Goal: Information Seeking & Learning: Learn about a topic

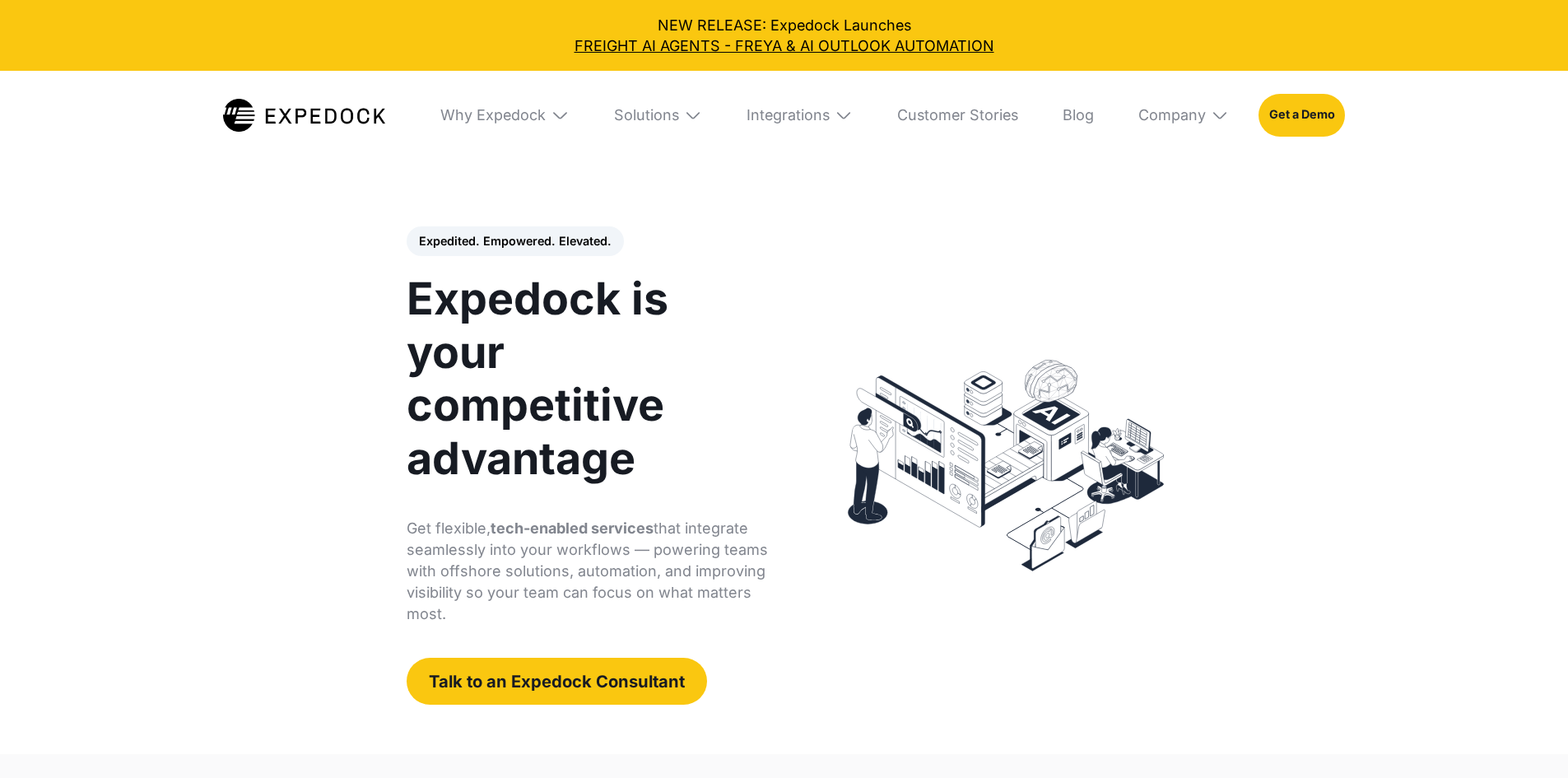
select select
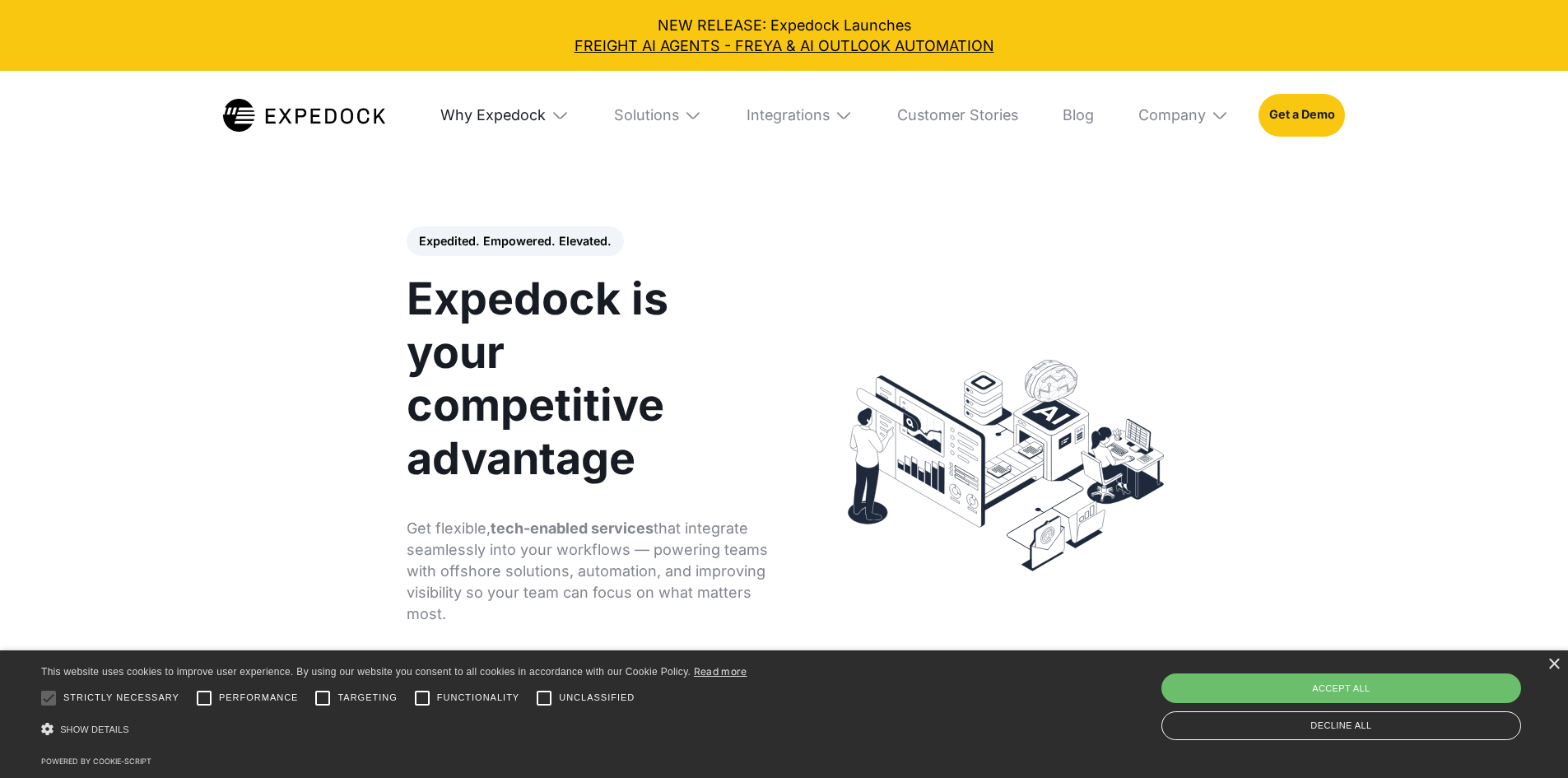
click at [496, 114] on div "Why Expedock" at bounding box center [493, 115] width 106 height 18
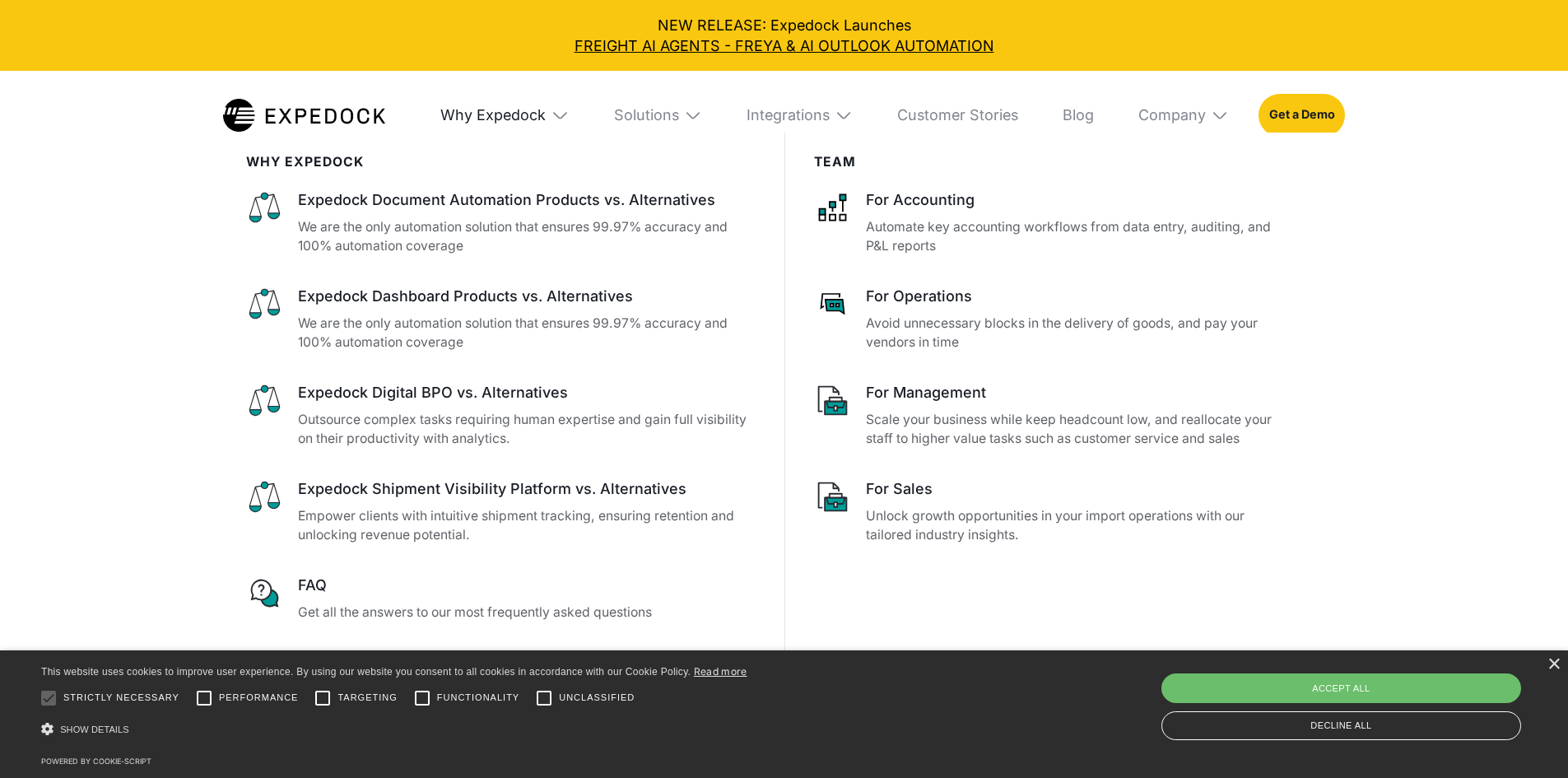
click at [496, 114] on div "Why Expedock" at bounding box center [493, 115] width 106 height 18
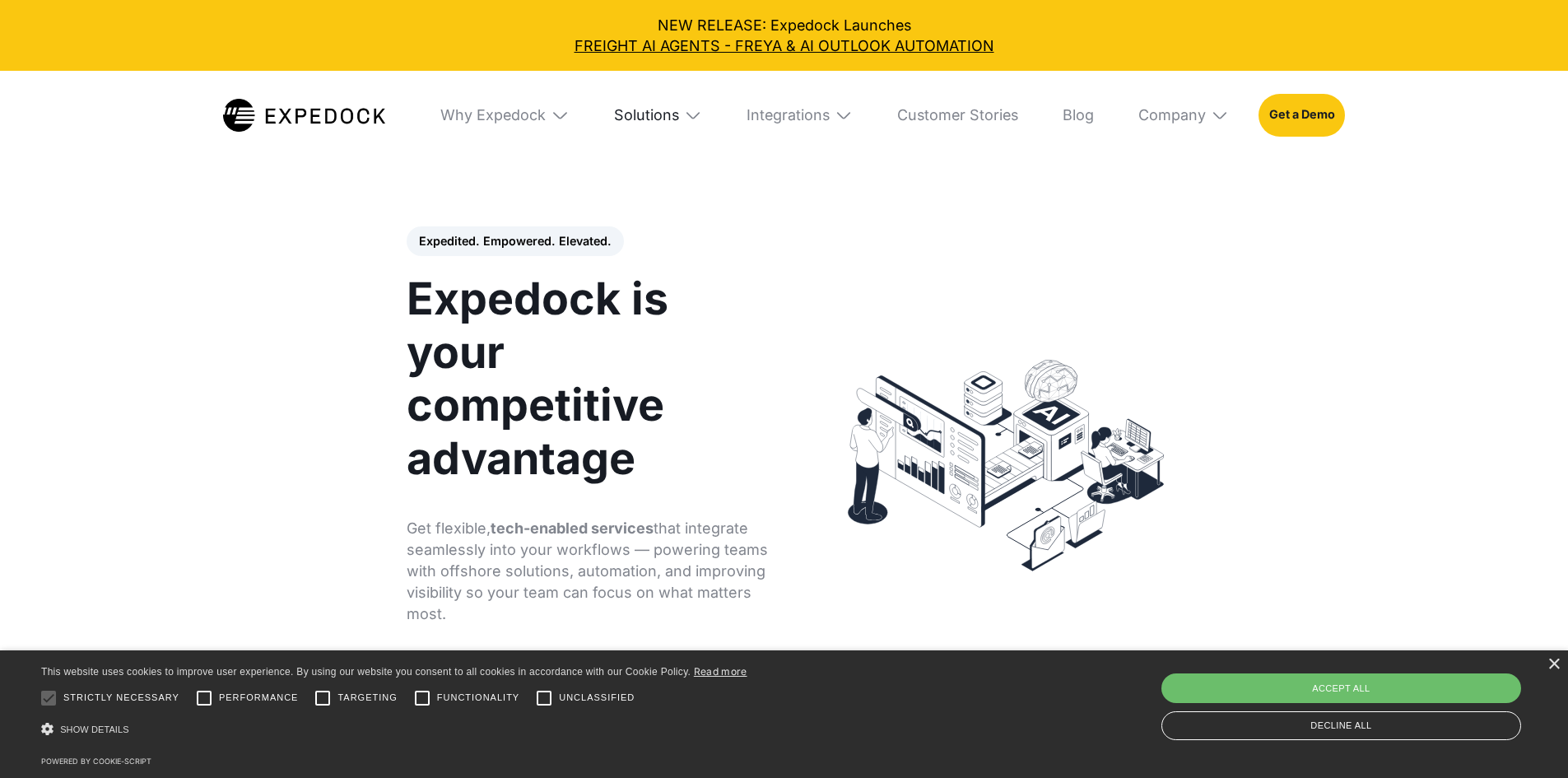
click at [665, 121] on div "Solutions" at bounding box center [646, 115] width 65 height 18
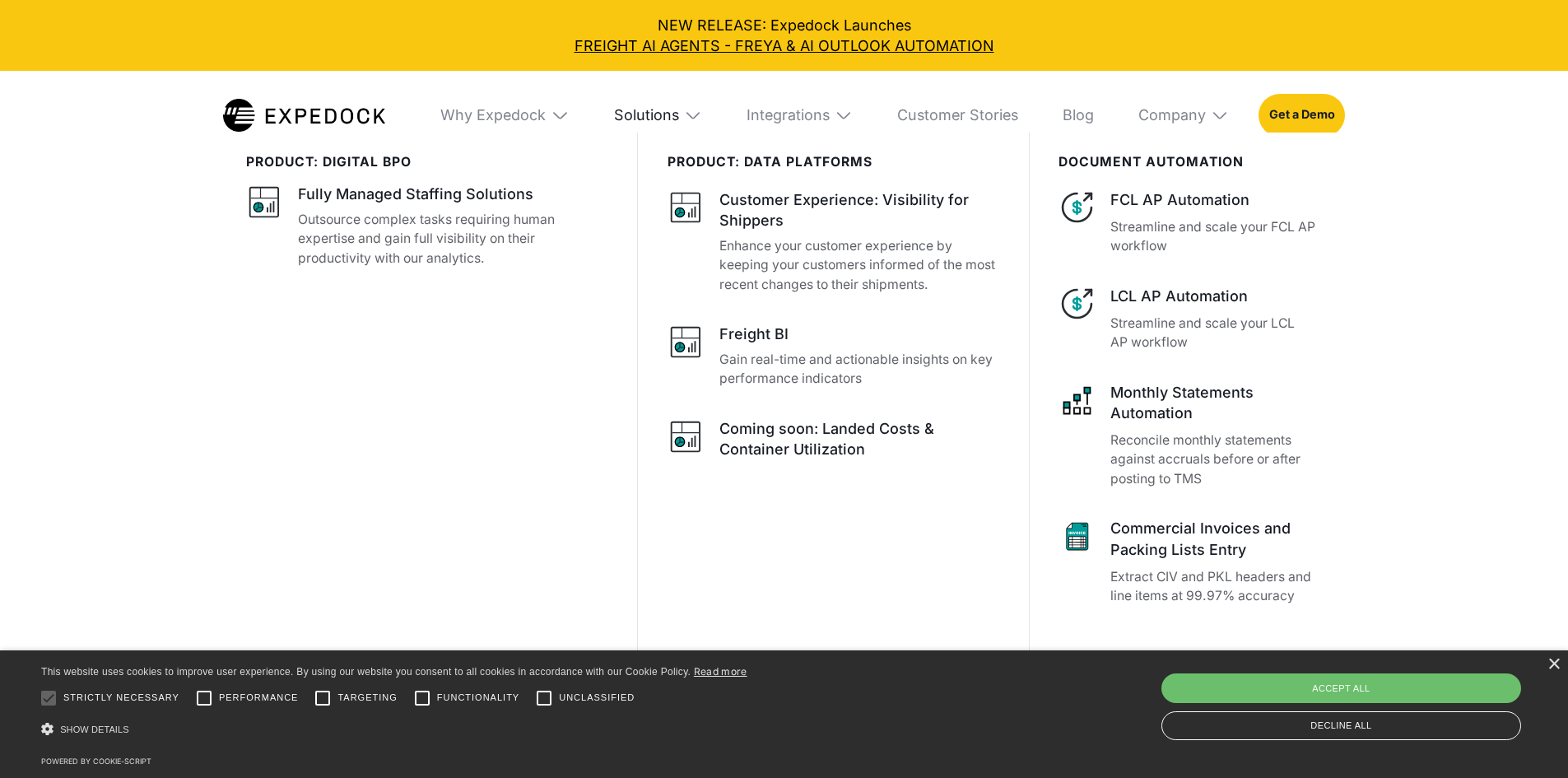
click at [665, 121] on div "Solutions" at bounding box center [646, 115] width 65 height 18
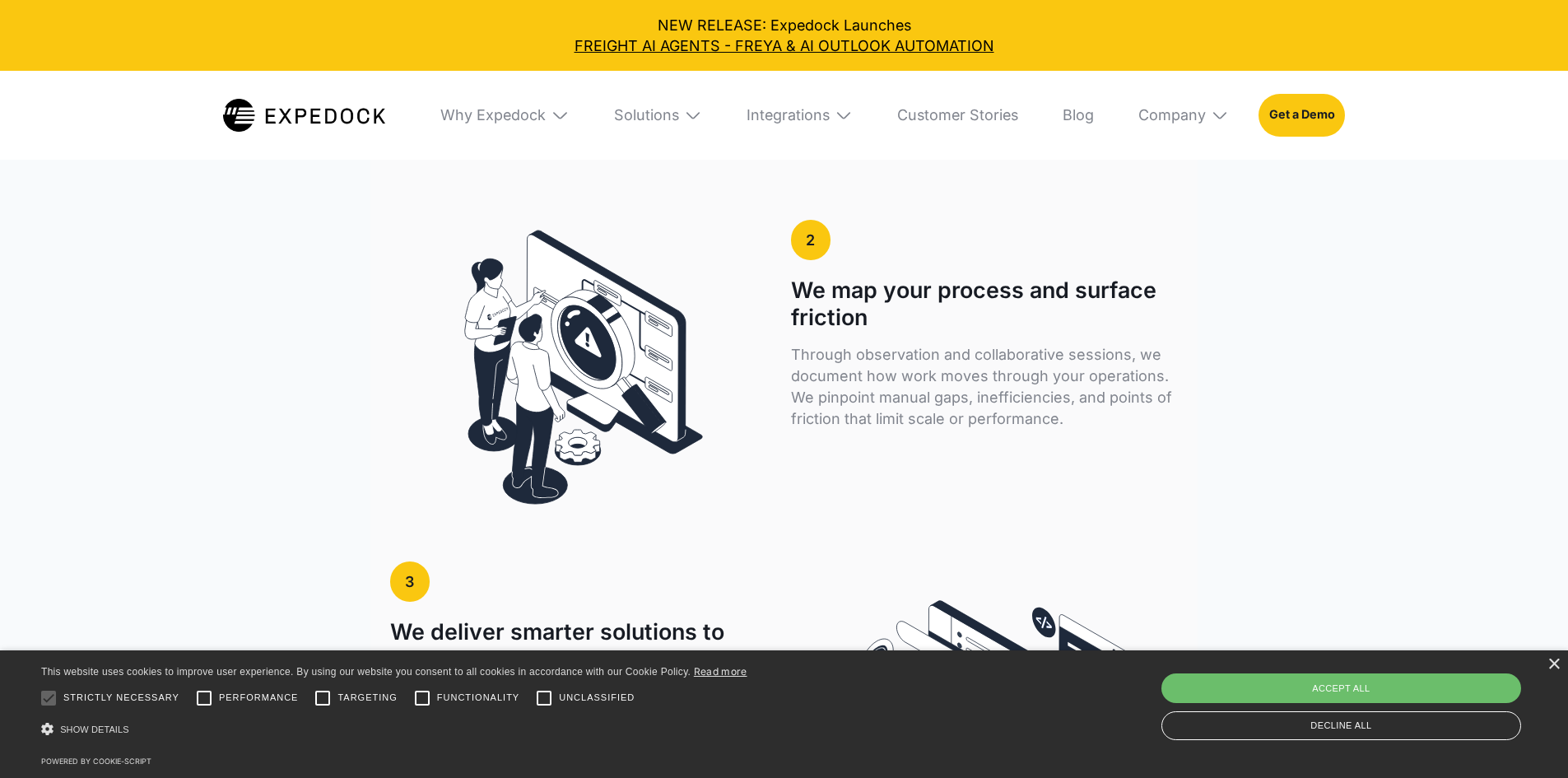
scroll to position [3293, 0]
click at [293, 108] on img at bounding box center [305, 114] width 162 height 32
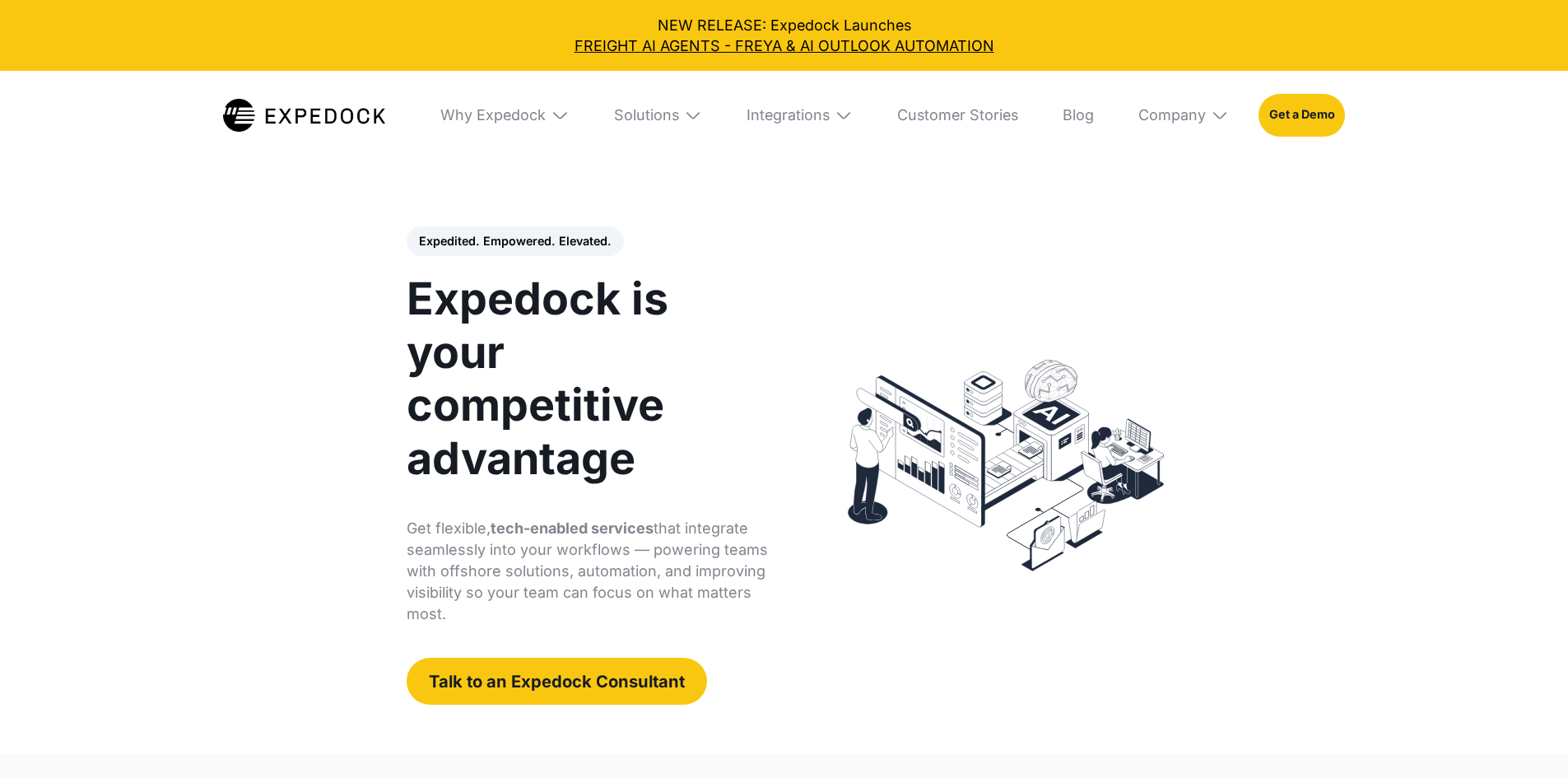
select select
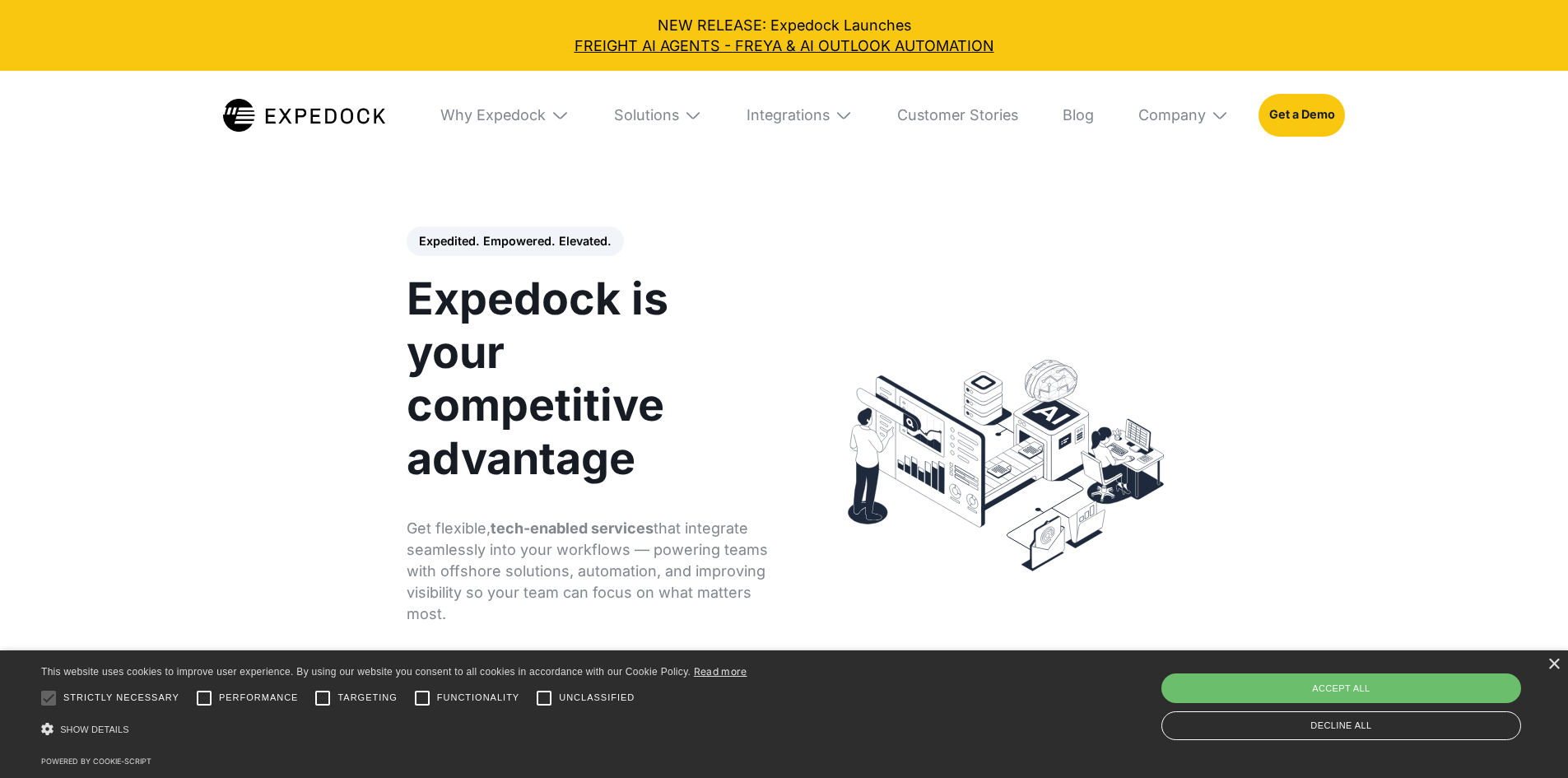
click at [1552, 674] on div "× This website uses cookies to improve user experience. By using our website yo…" at bounding box center [784, 714] width 1568 height 128
click at [1552, 663] on div "×" at bounding box center [1554, 665] width 13 height 13
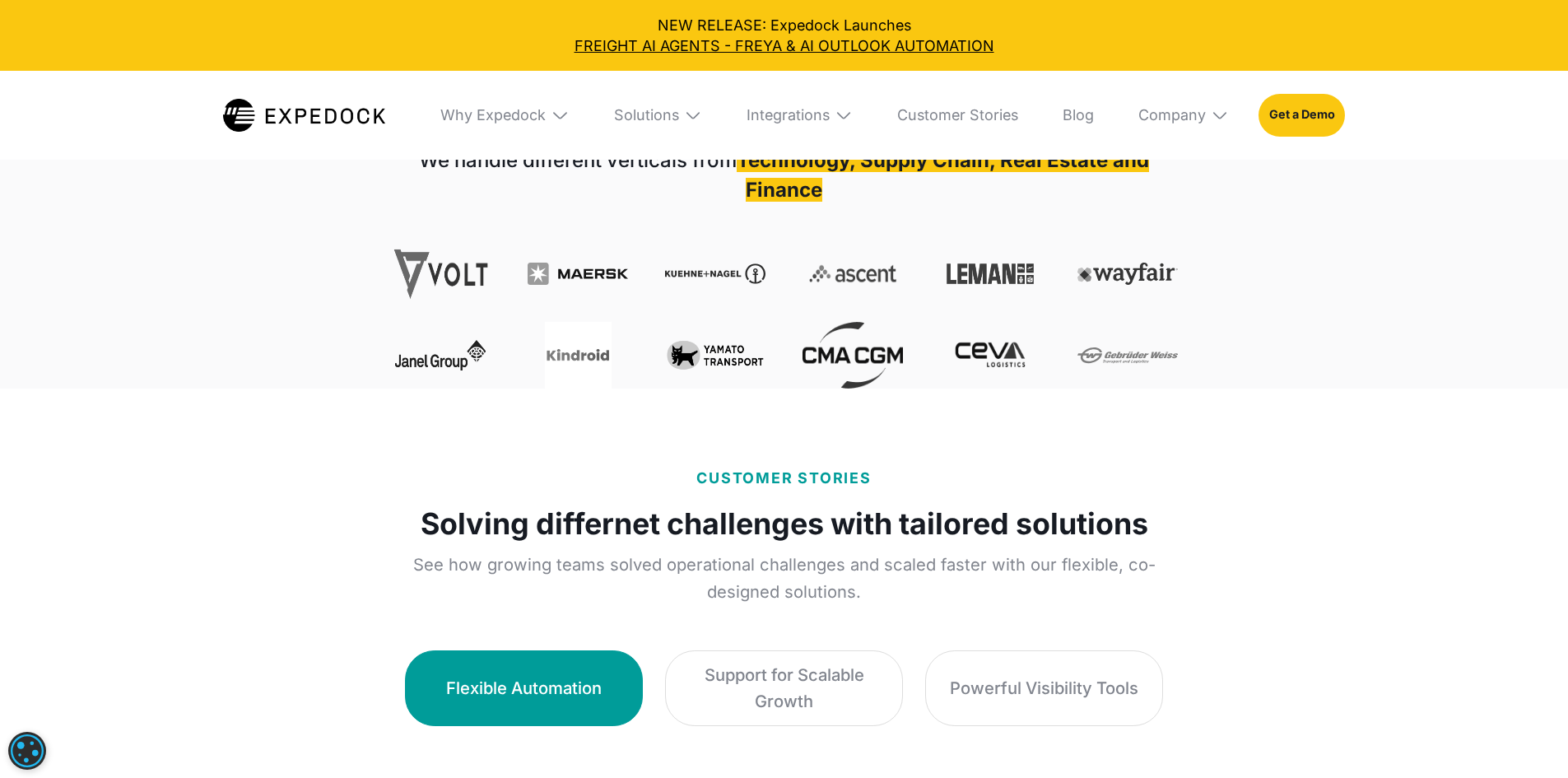
scroll to position [659, 0]
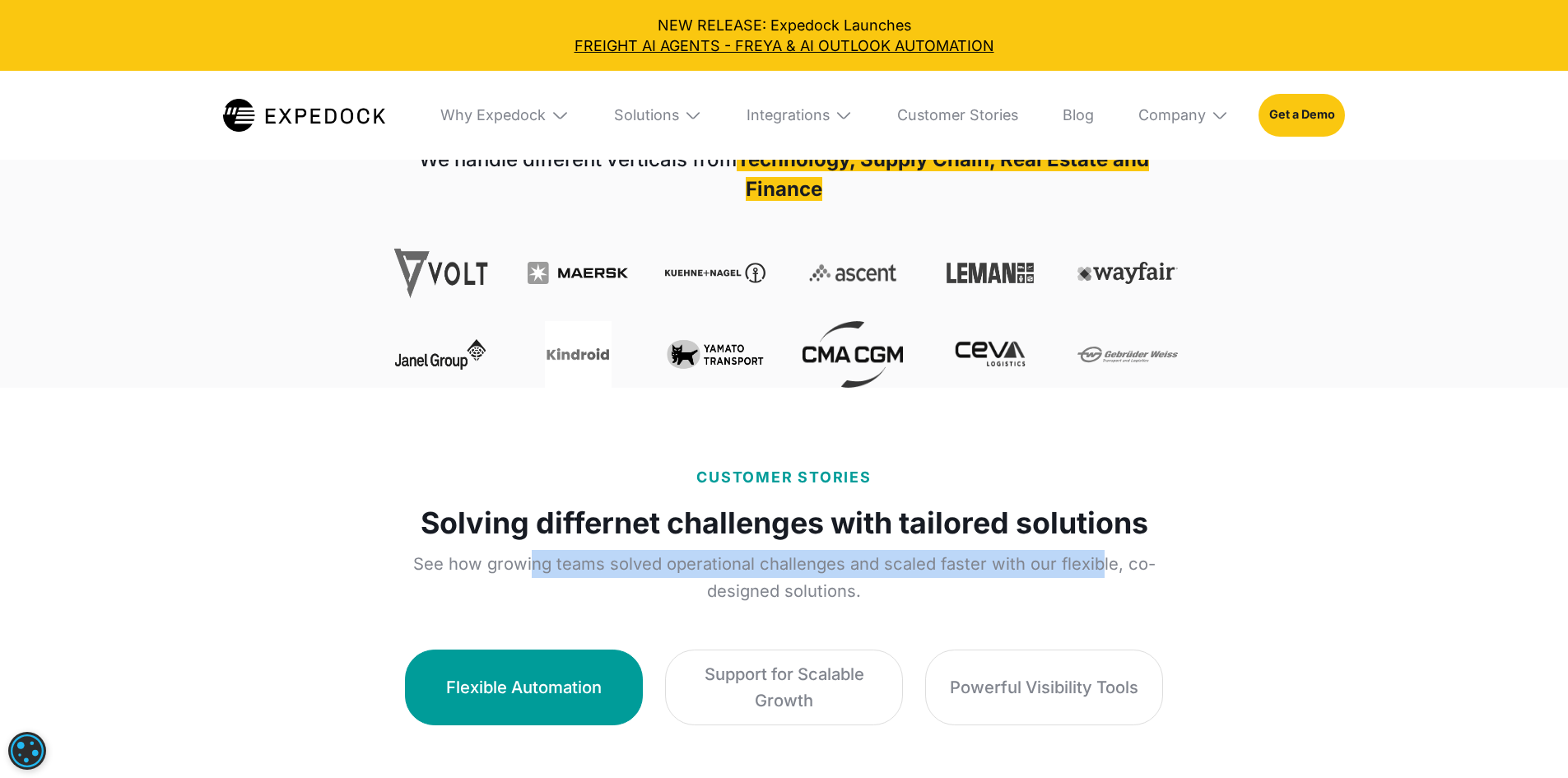
drag, startPoint x: 455, startPoint y: 569, endPoint x: 1048, endPoint y: 578, distance: 593.1
click at [1036, 579] on p "See how growing teams solved operational challenges and scaled faster with our …" at bounding box center [784, 577] width 788 height 55
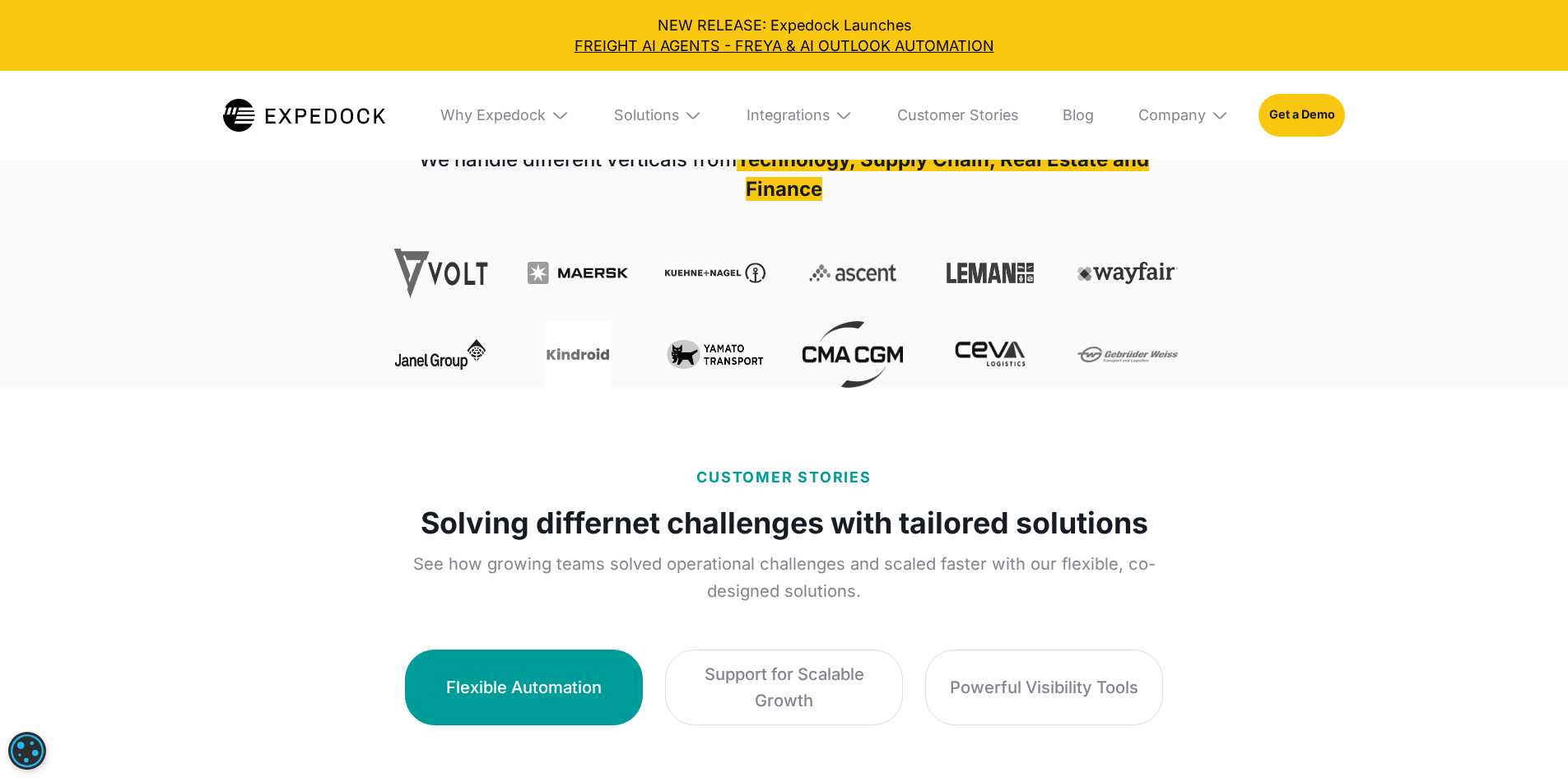
click at [1059, 578] on p "See how growing teams solved operational challenges and scaled faster with our …" at bounding box center [784, 577] width 788 height 55
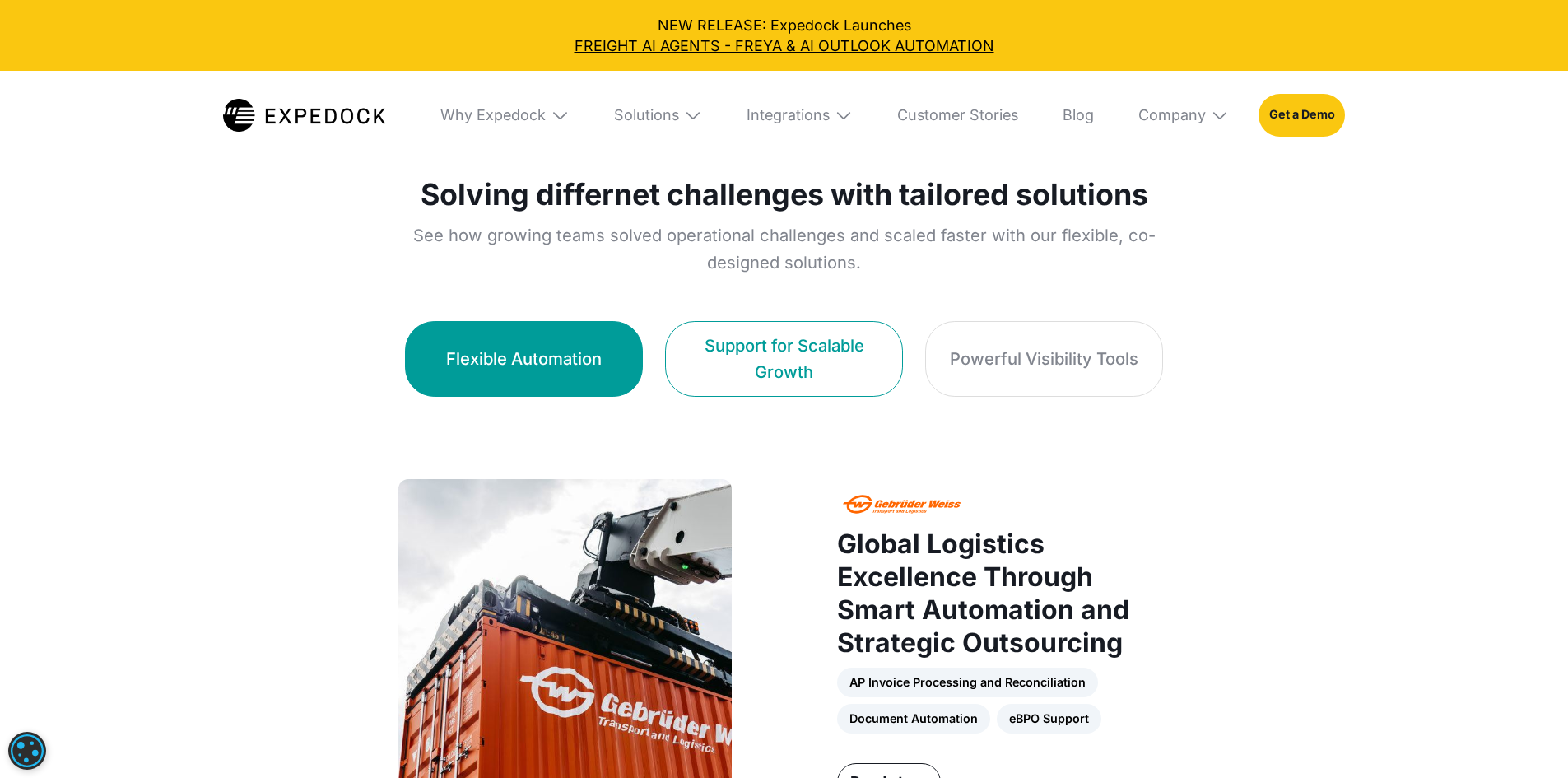
scroll to position [988, 0]
click at [839, 334] on div "Support for Scalable Growth" at bounding box center [784, 358] width 192 height 52
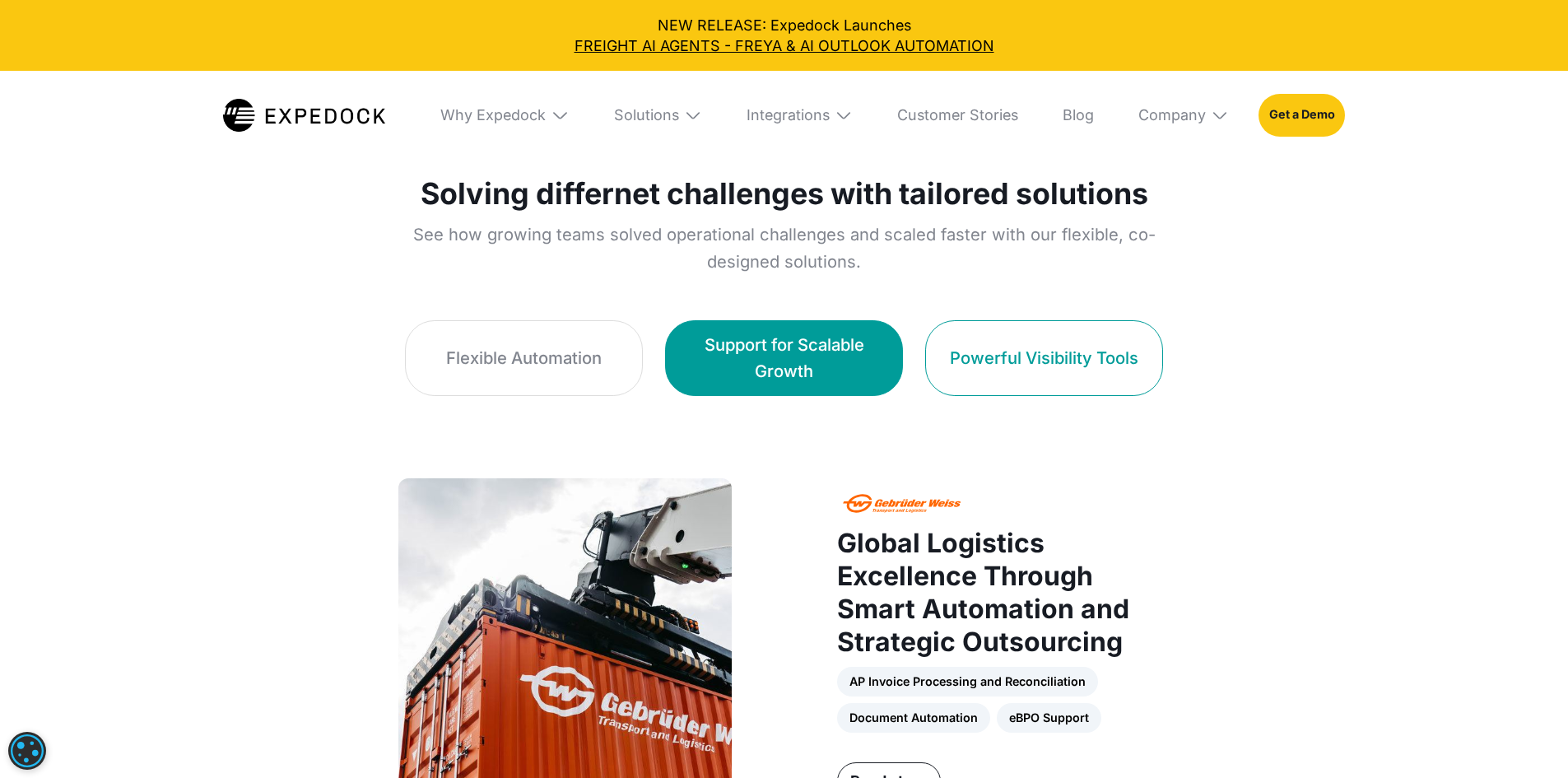
click at [1138, 345] on div "Powerful Visibility Tools" at bounding box center [1044, 358] width 189 height 26
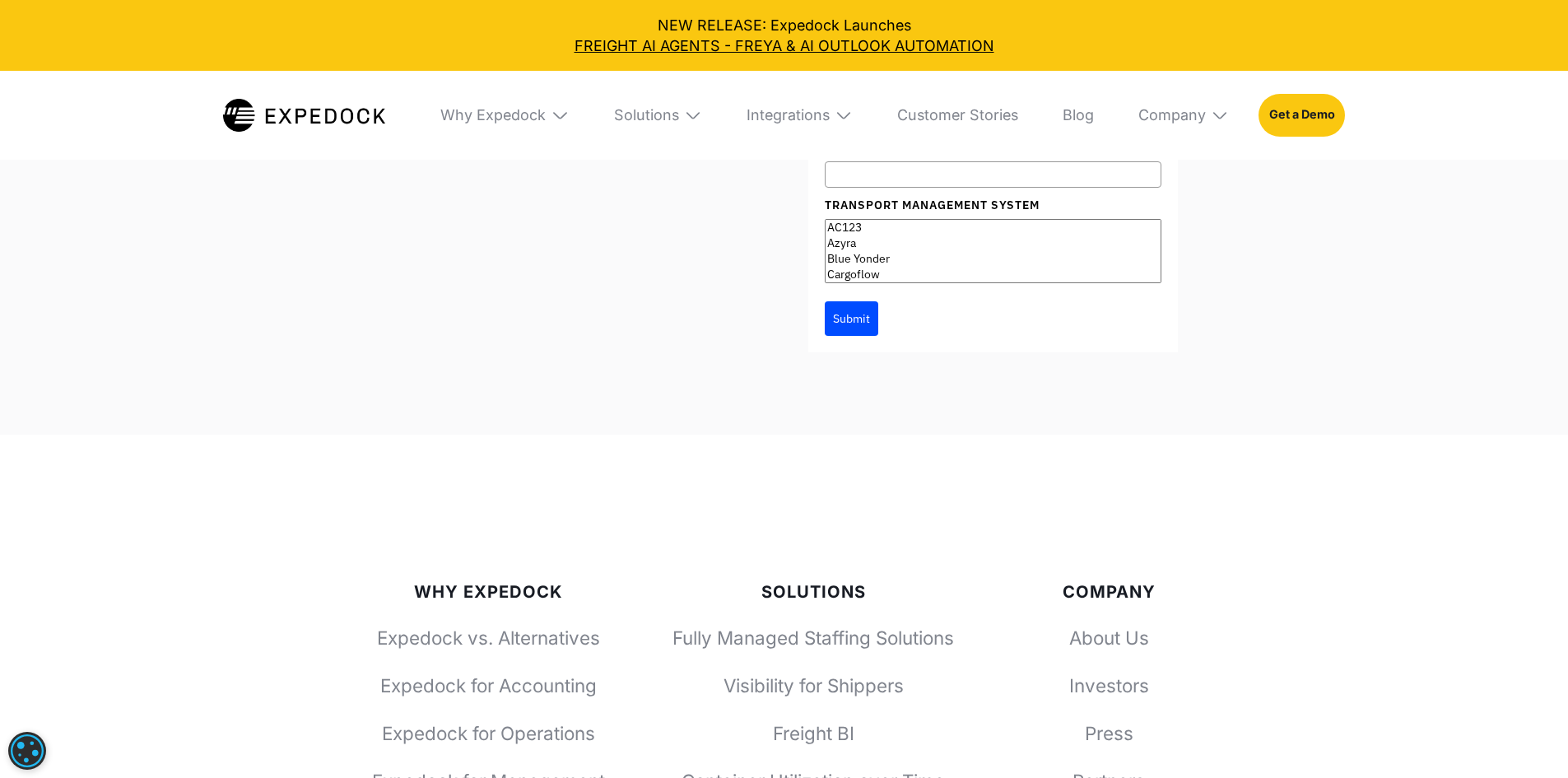
scroll to position [5597, 0]
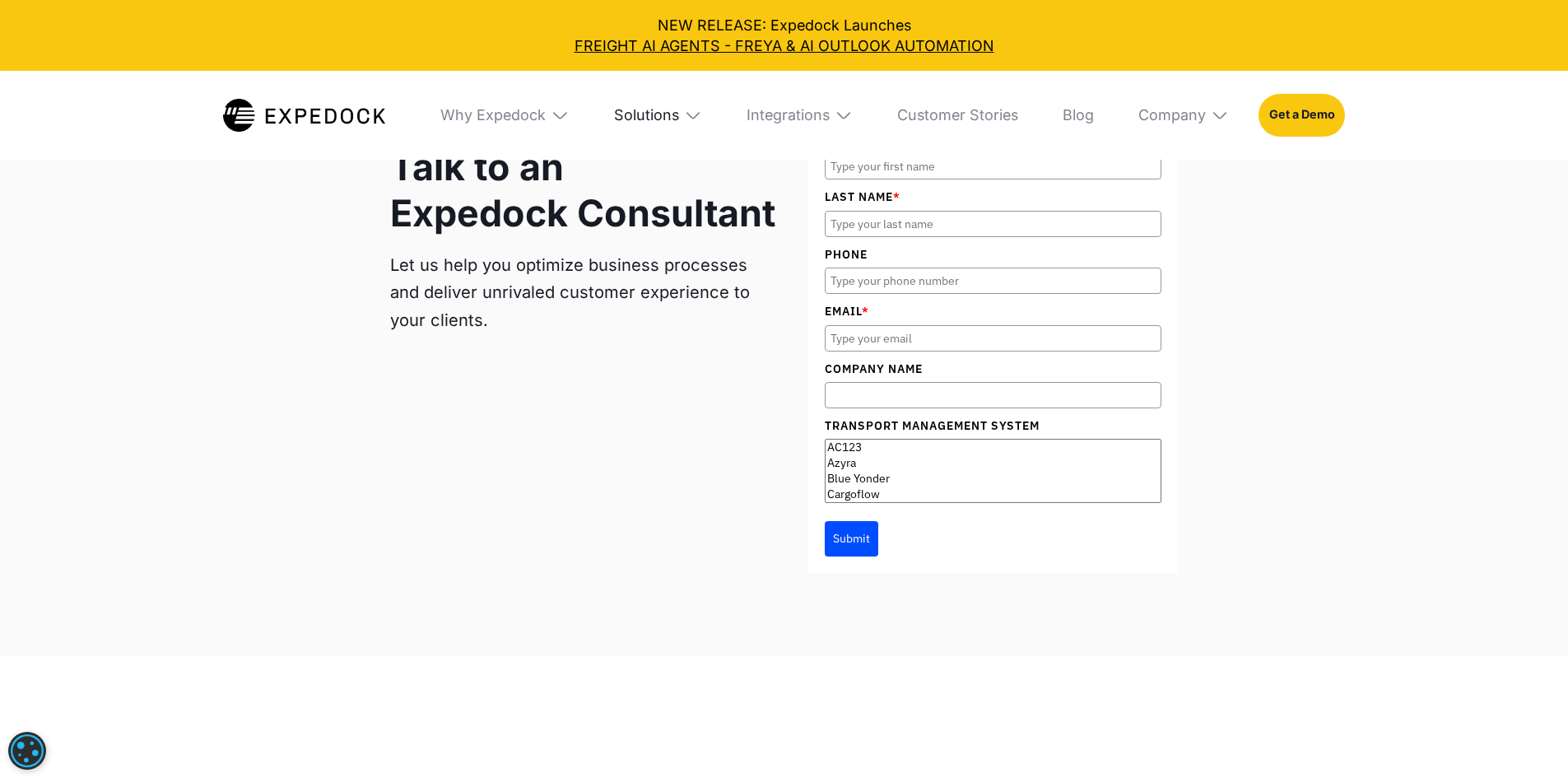
click at [665, 110] on div "Solutions" at bounding box center [646, 115] width 65 height 18
